Goal: Information Seeking & Learning: Learn about a topic

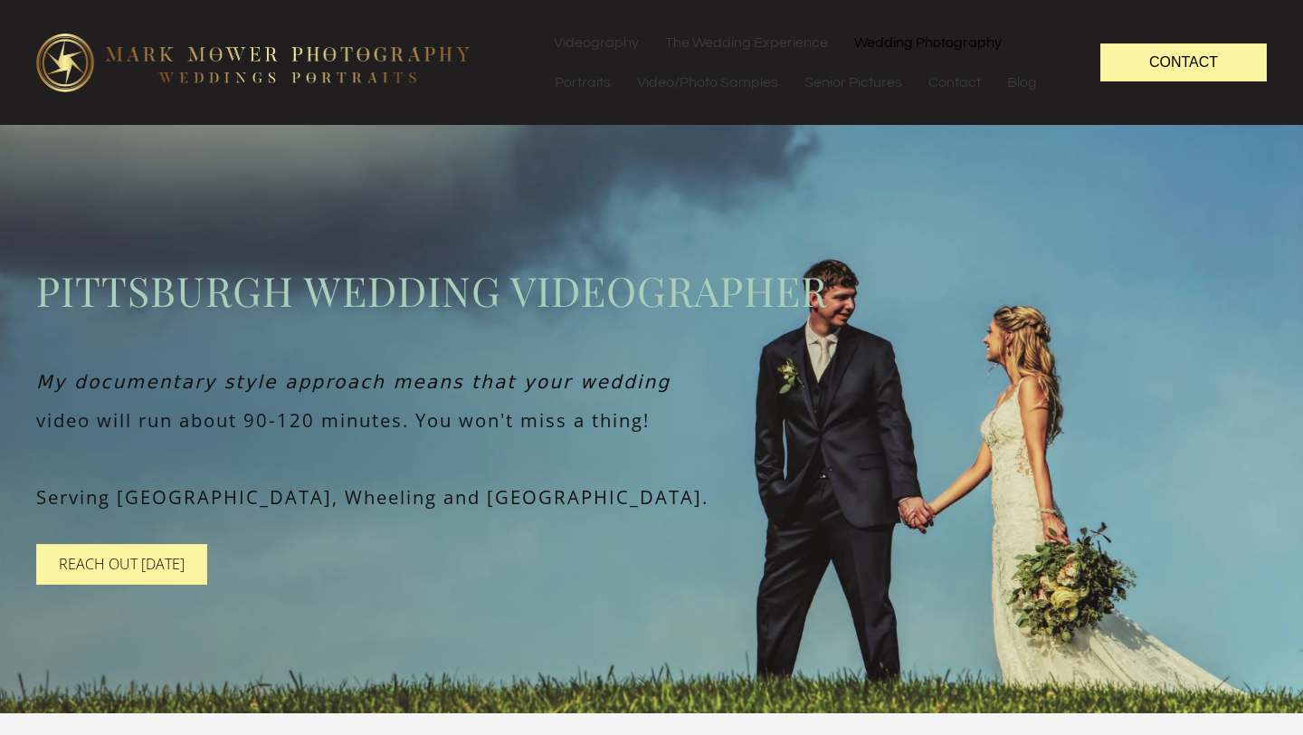
click at [899, 43] on link "Wedding Photography" at bounding box center [928, 43] width 173 height 40
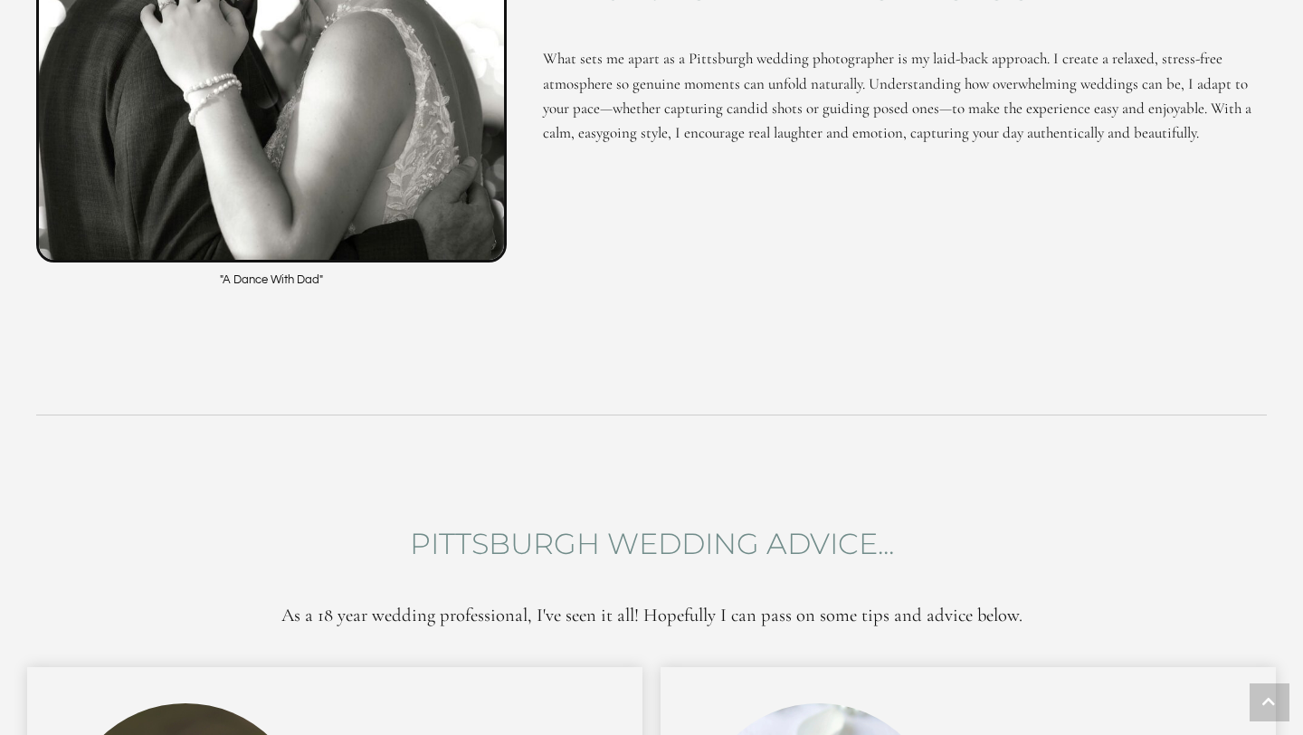
scroll to position [5906, 0]
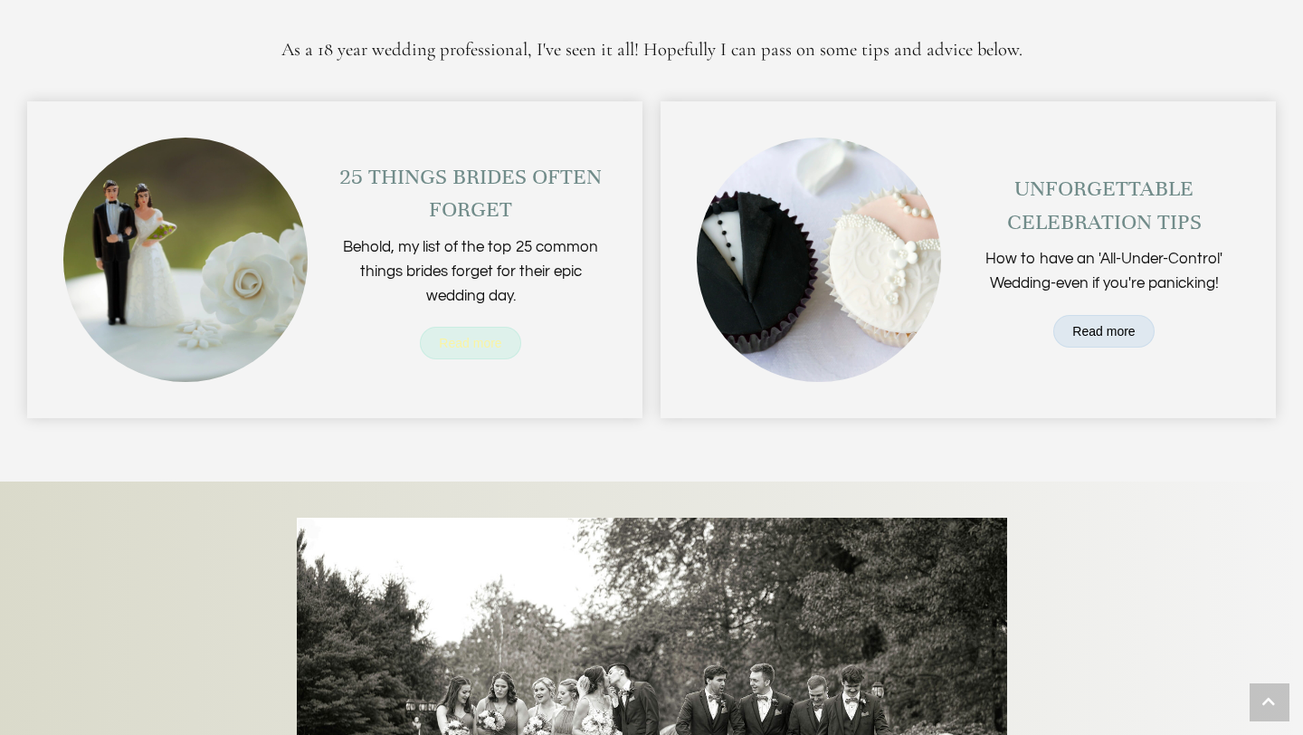
click at [461, 336] on span "Read more" at bounding box center [470, 343] width 62 height 14
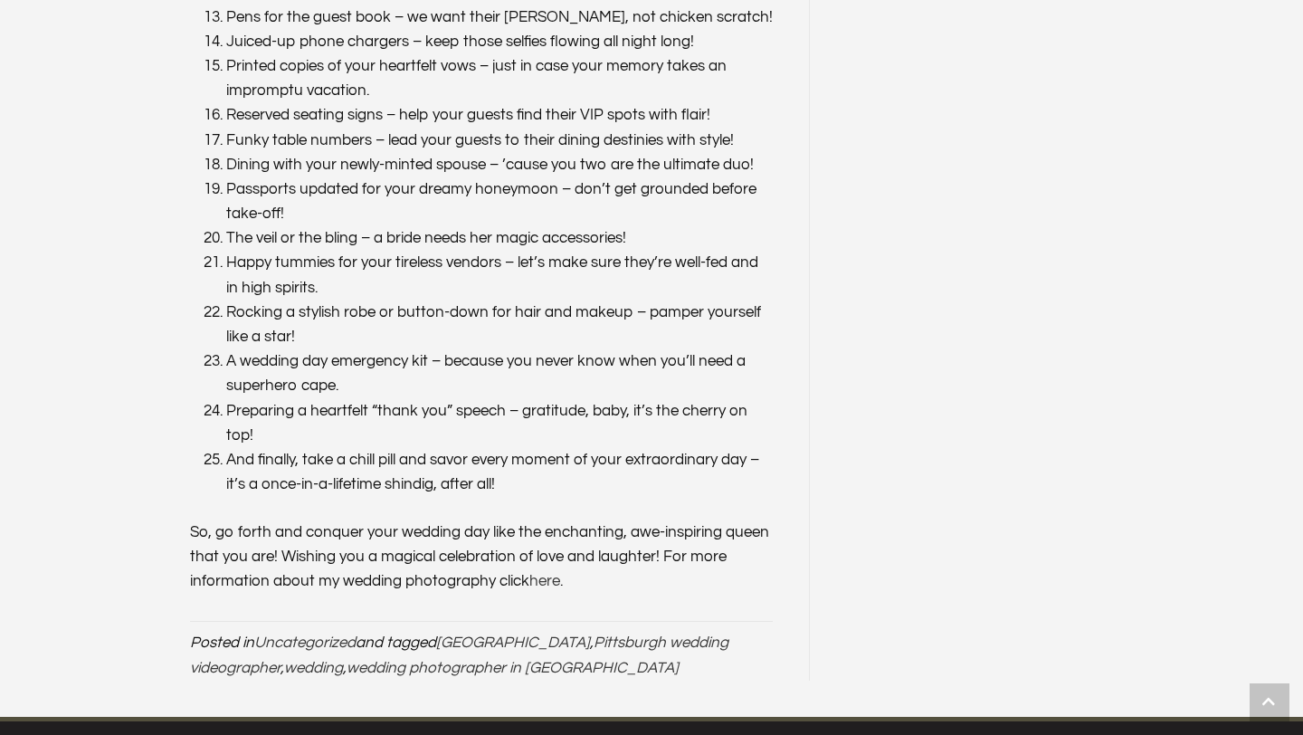
scroll to position [1450, 0]
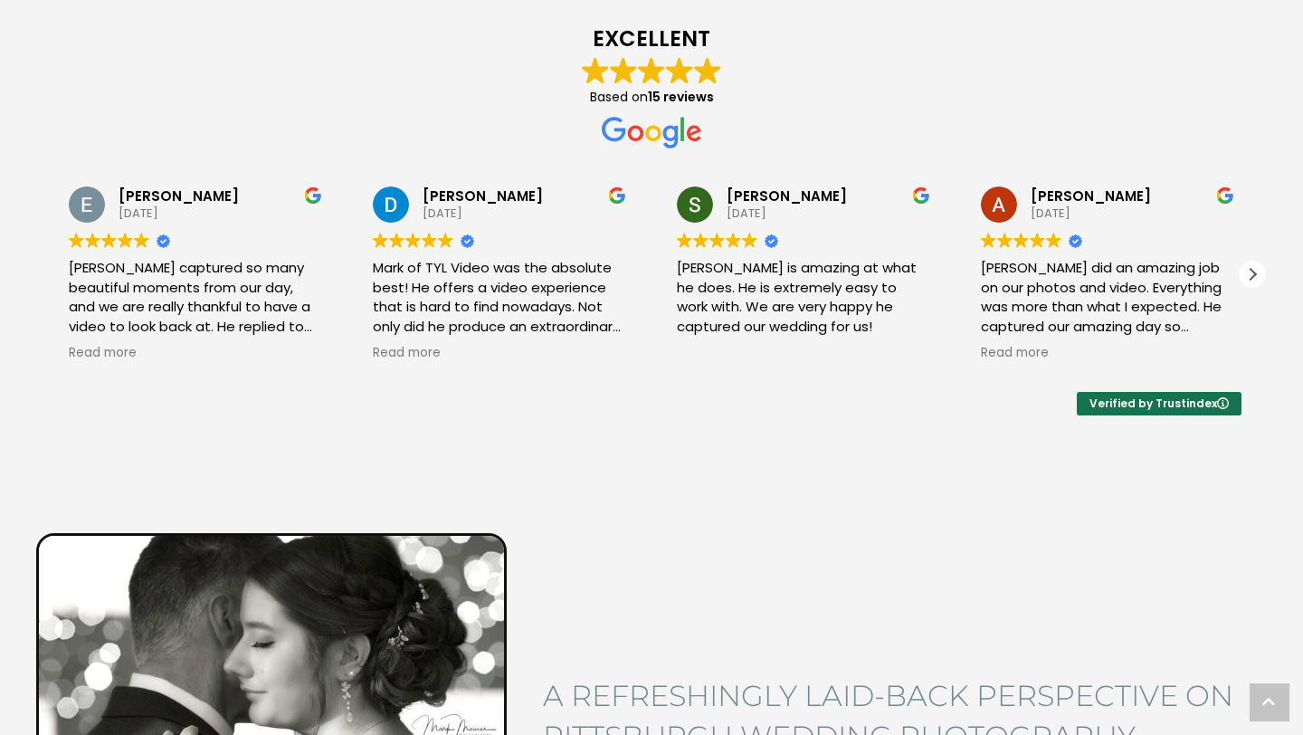
scroll to position [4372, 0]
